Goal: Task Accomplishment & Management: Complete application form

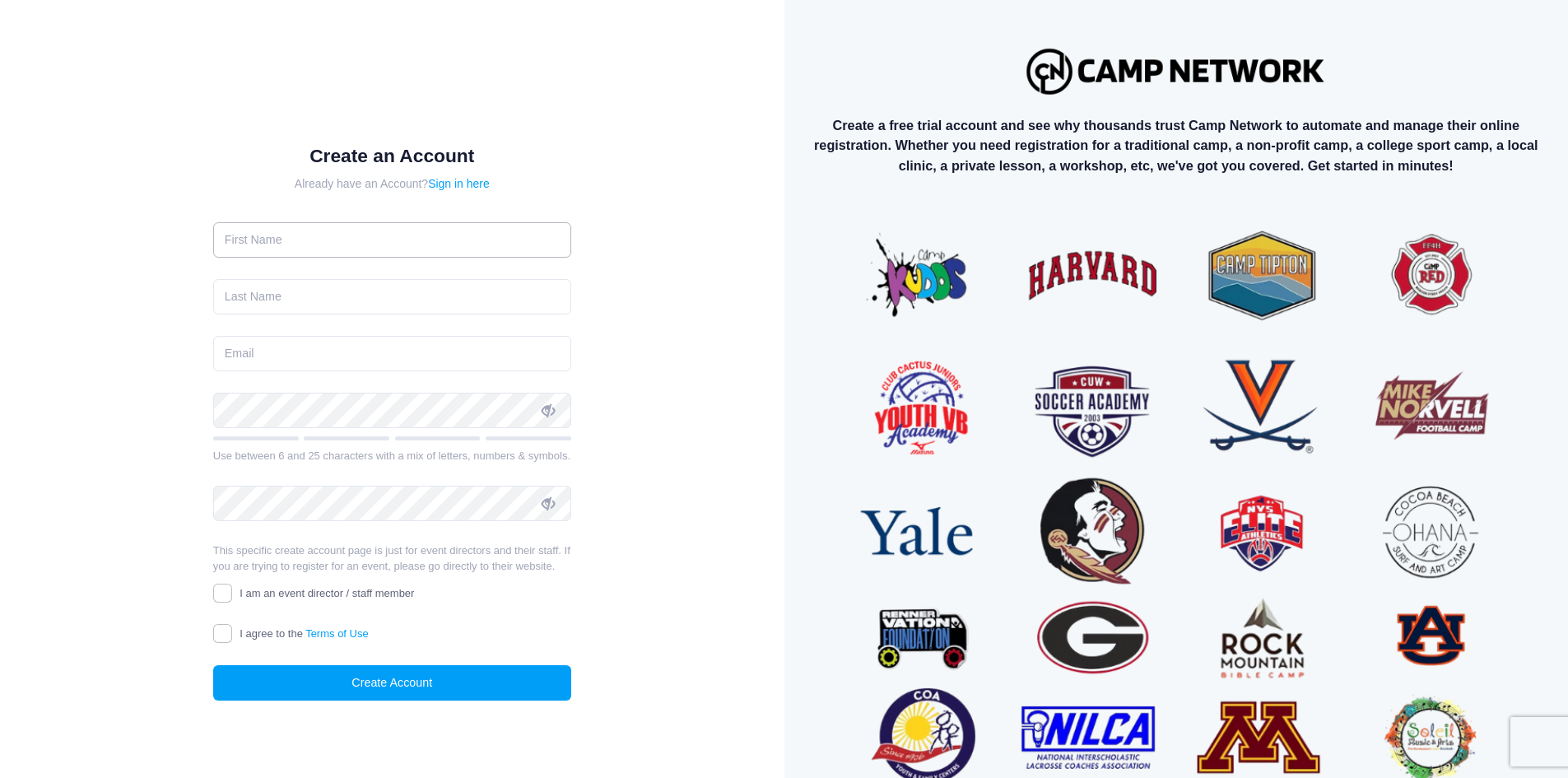
click at [342, 237] on input "text" at bounding box center [392, 240] width 358 height 36
type input "[PERSON_NAME]"
type input "Lamb"
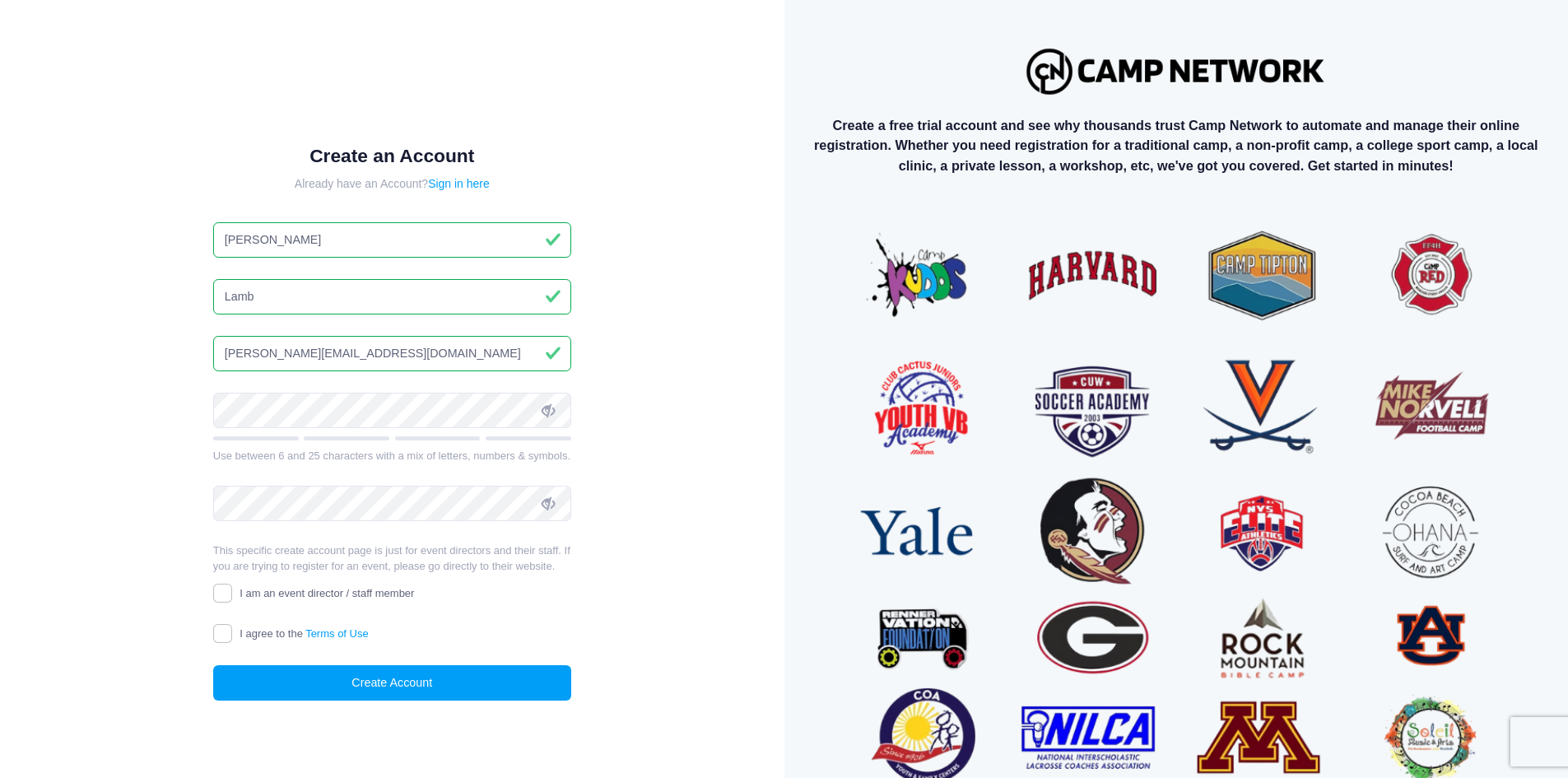
type input "[PERSON_NAME][EMAIL_ADDRESS][DOMAIN_NAME]"
click at [230, 593] on input "I am an event director / staff member" at bounding box center [222, 593] width 19 height 19
checkbox input "true"
click at [213, 635] on input "I agree to the Terms of Use" at bounding box center [222, 633] width 19 height 19
checkbox input "true"
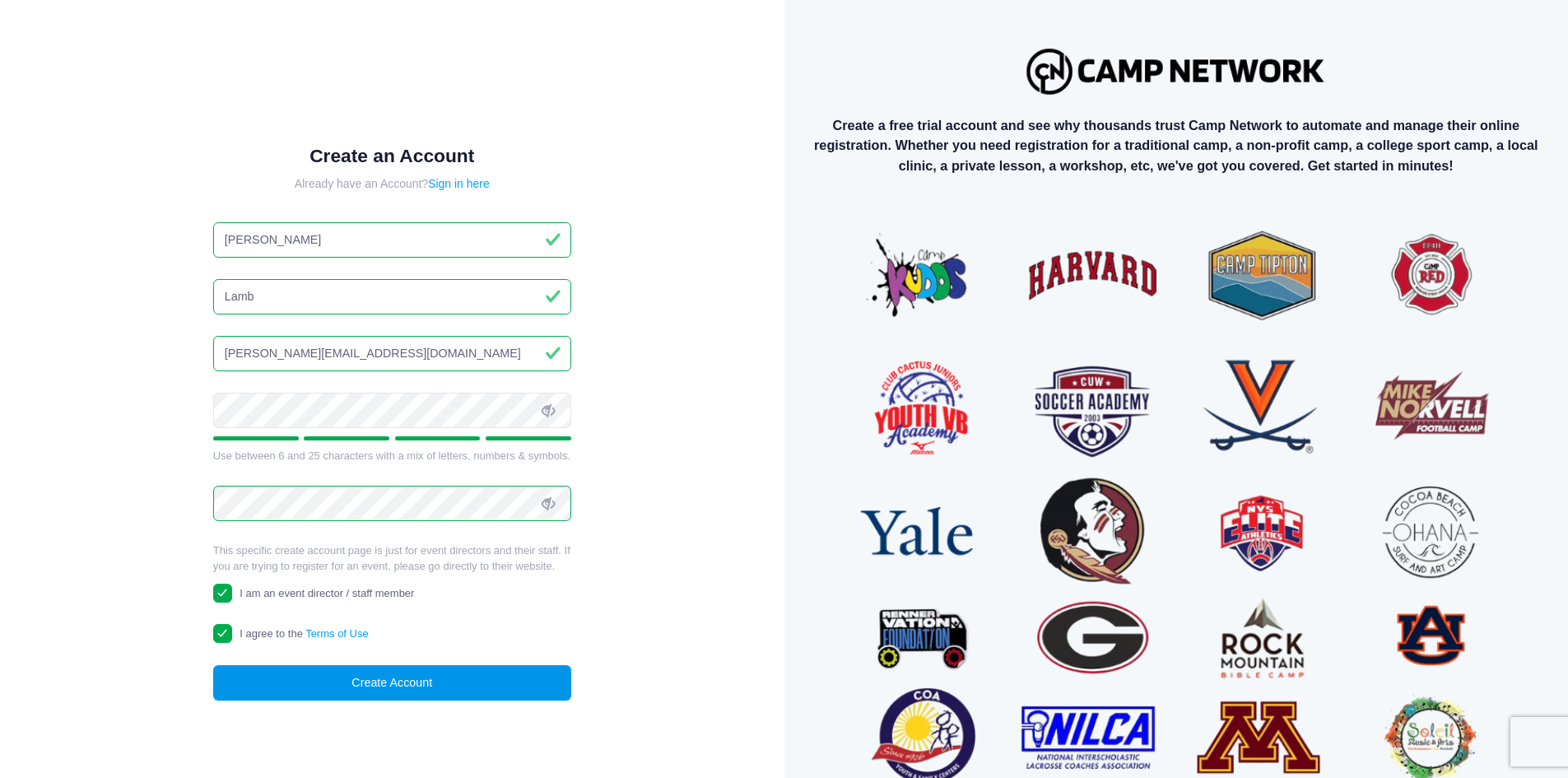
click at [306, 670] on button "Create Account" at bounding box center [392, 682] width 358 height 36
